Goal: Task Accomplishment & Management: Use online tool/utility

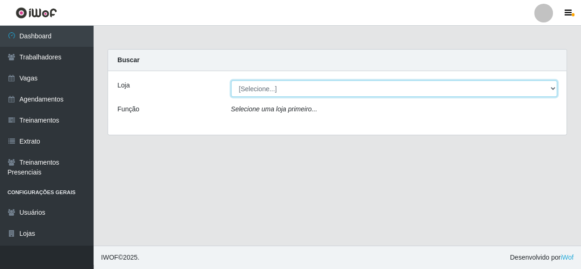
click at [276, 89] on select "[Selecione...] Rede Compras - CD Logistica" at bounding box center [394, 89] width 327 height 16
select select "429"
click at [231, 81] on select "[Selecione...] Rede Compras - CD Logistica" at bounding box center [394, 89] width 327 height 16
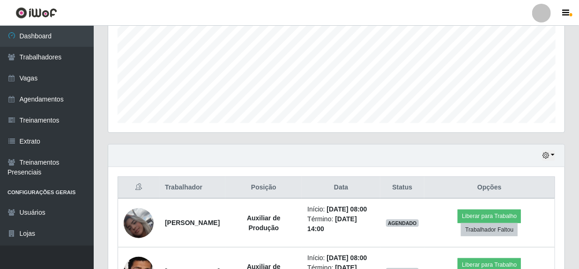
scroll to position [298, 0]
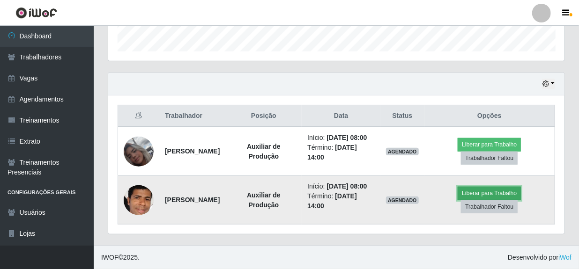
click at [484, 190] on button "Liberar para Trabalho" at bounding box center [488, 193] width 63 height 13
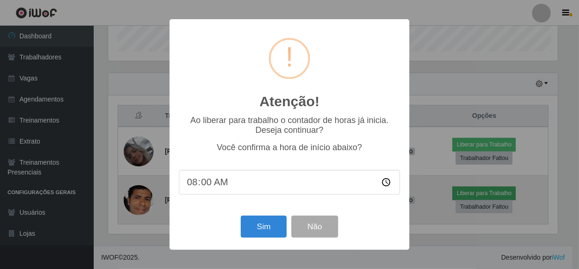
scroll to position [194, 452]
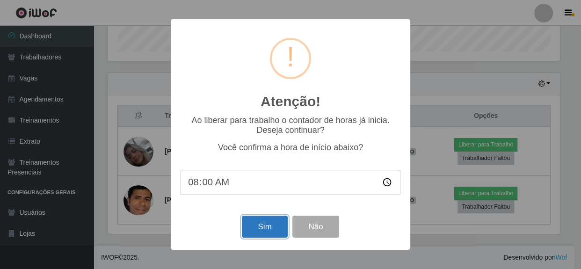
click at [263, 224] on button "Sim" at bounding box center [264, 227] width 45 height 22
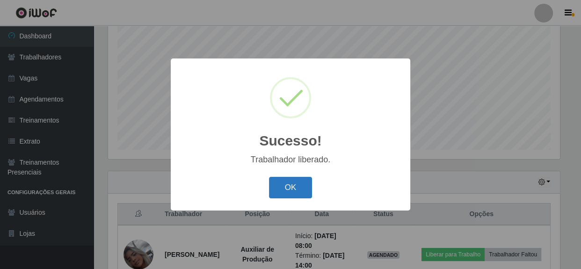
click at [287, 192] on button "OK" at bounding box center [291, 188] width 44 height 22
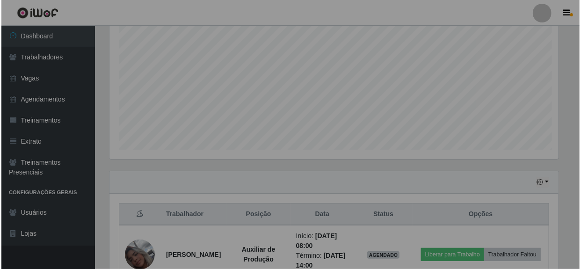
scroll to position [194, 456]
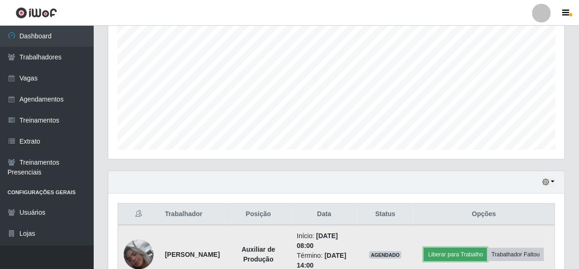
click at [487, 248] on button "Liberar para Trabalho" at bounding box center [455, 254] width 63 height 13
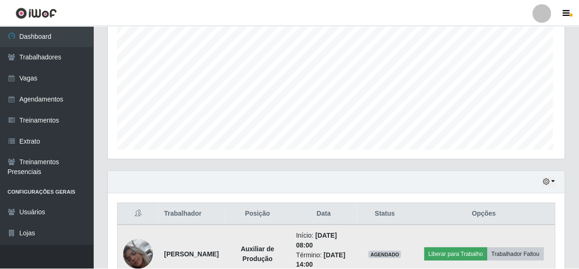
scroll to position [194, 452]
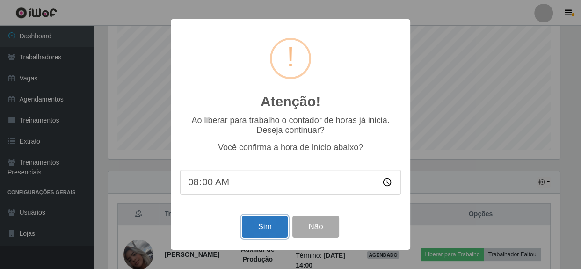
click at [257, 229] on button "Sim" at bounding box center [264, 227] width 45 height 22
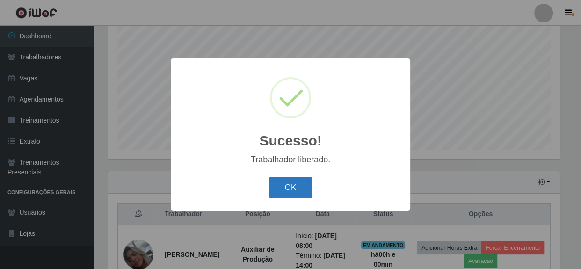
click at [293, 191] on button "OK" at bounding box center [291, 188] width 44 height 22
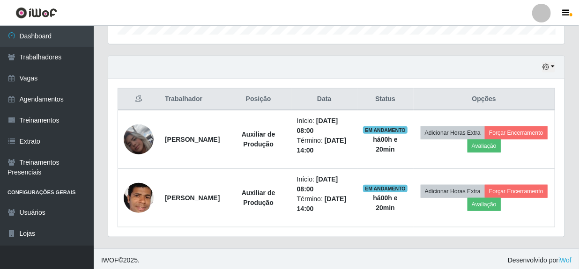
scroll to position [301, 0]
